Goal: Task Accomplishment & Management: Use online tool/utility

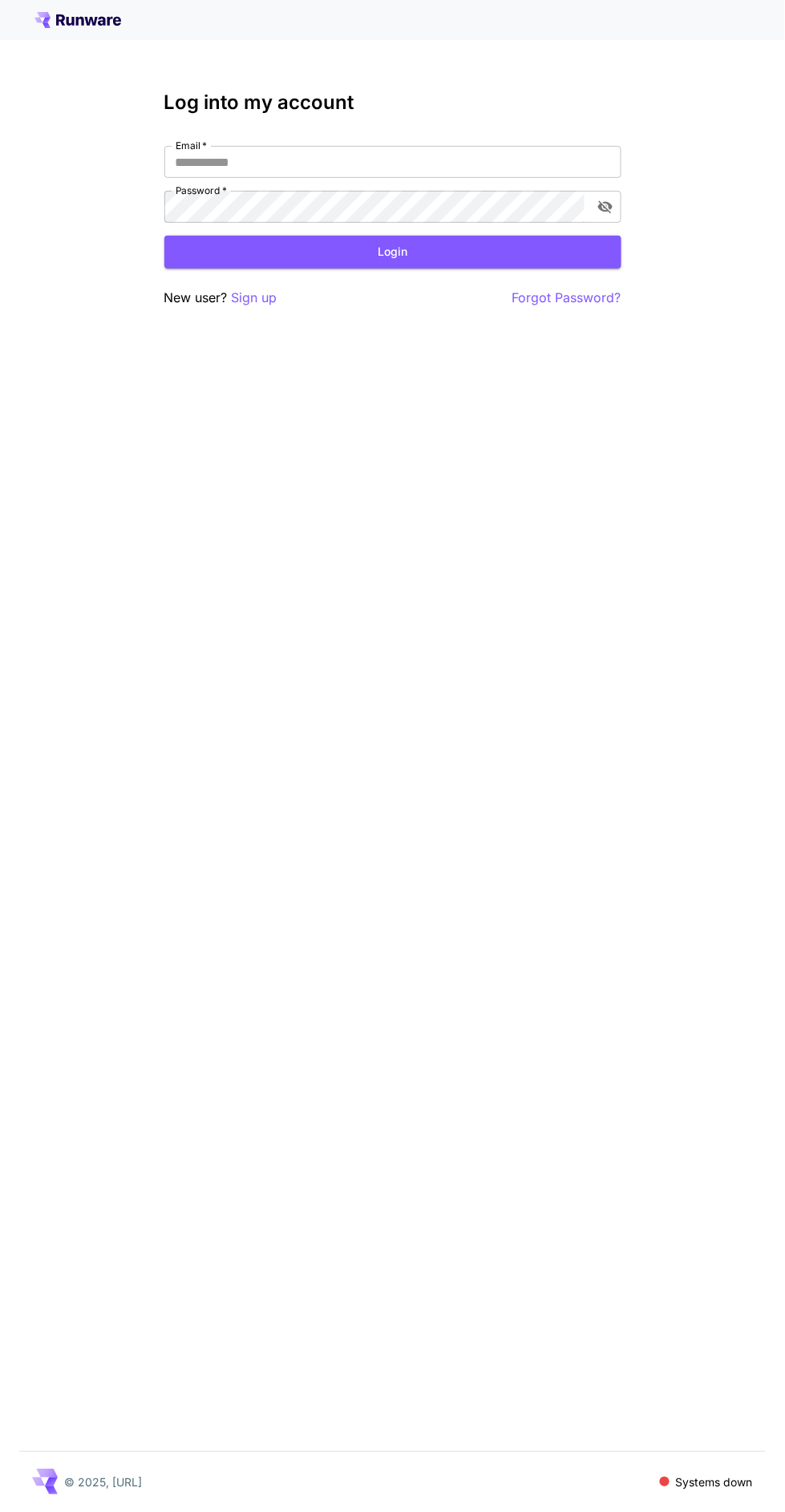
click at [504, 126] on div "Log into my account Email   * Email   * Password   * Password   * Login New use…" at bounding box center [392, 199] width 457 height 216
click at [515, 155] on input "Email   *" at bounding box center [392, 162] width 457 height 32
type input "**********"
click button "Login" at bounding box center [392, 252] width 457 height 32
